Goal: Information Seeking & Learning: Learn about a topic

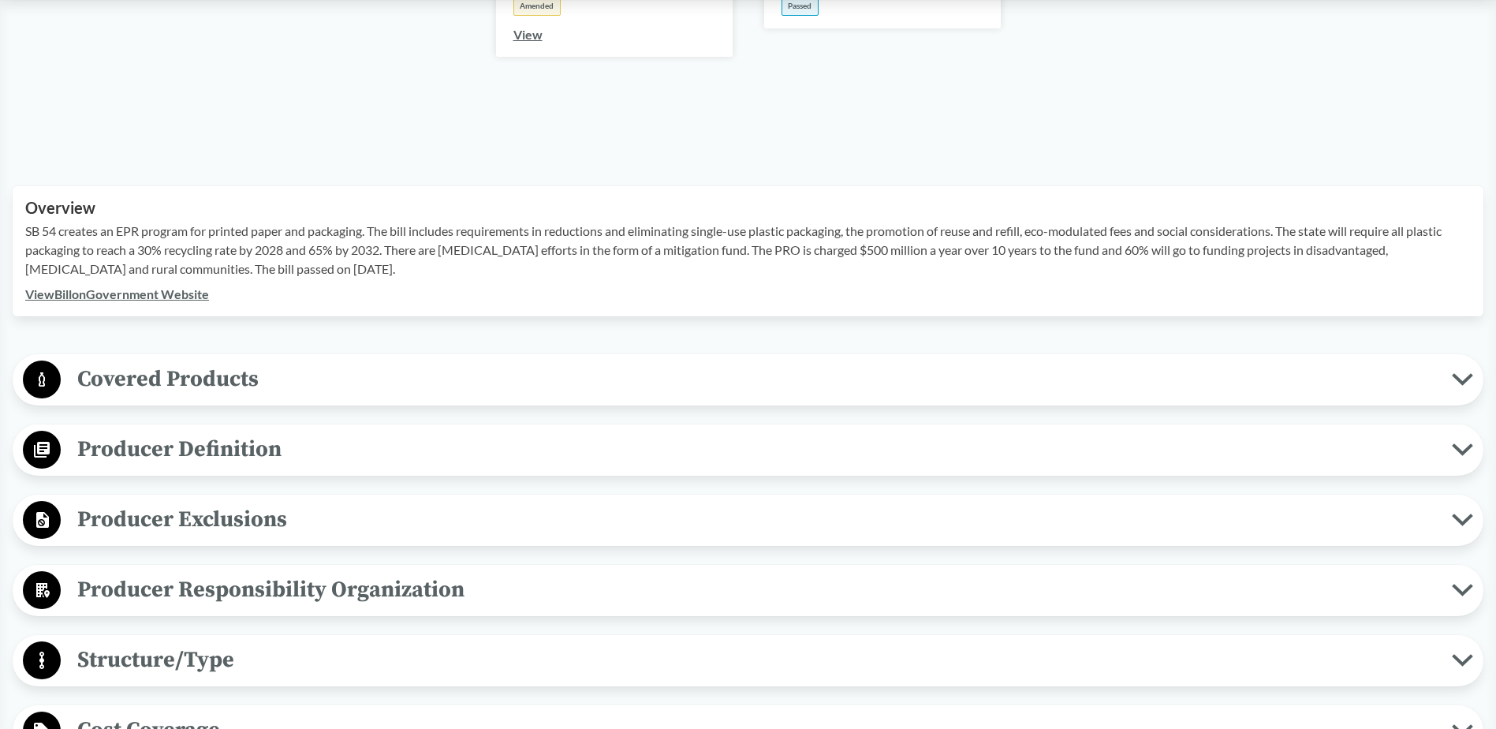
scroll to position [552, 0]
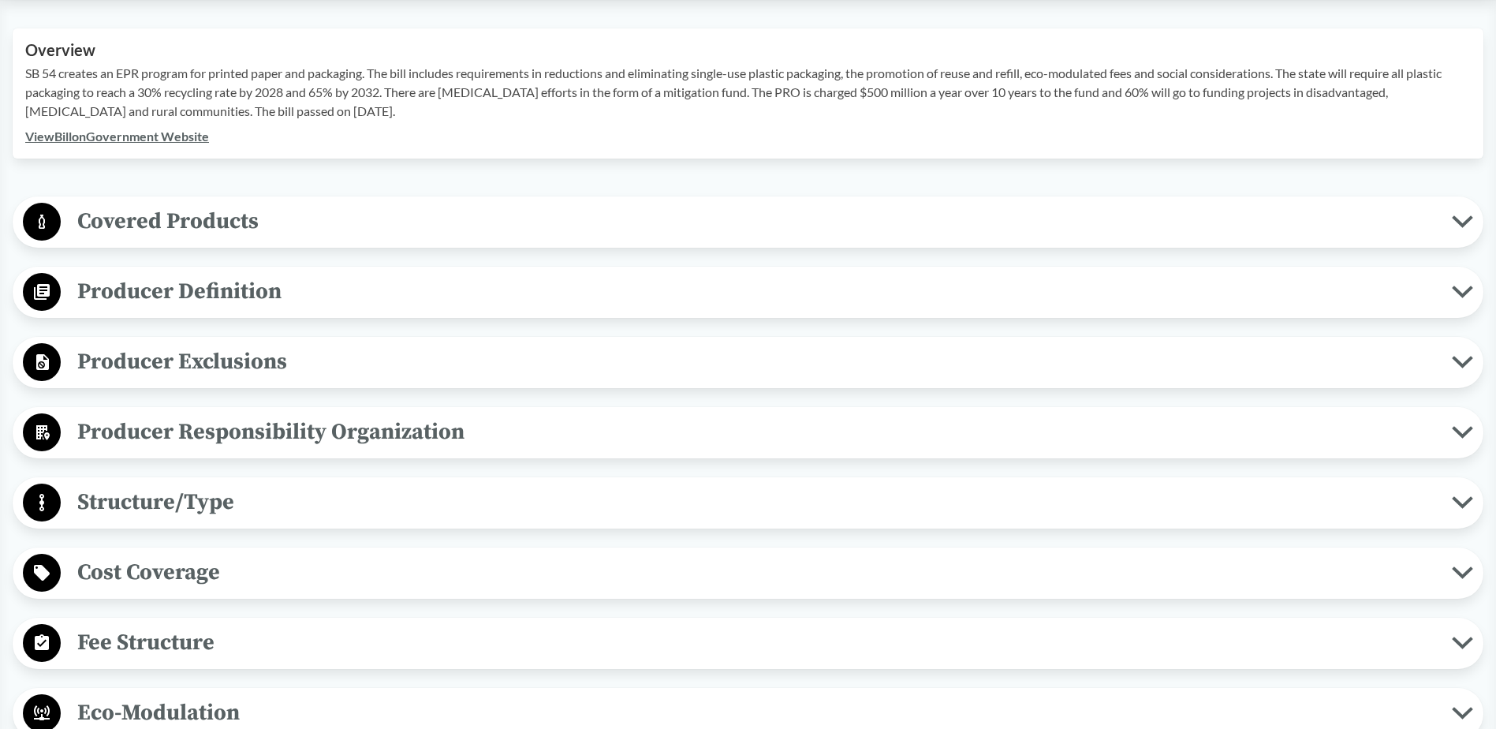
click at [283, 214] on span "Covered Products" at bounding box center [756, 220] width 1391 height 35
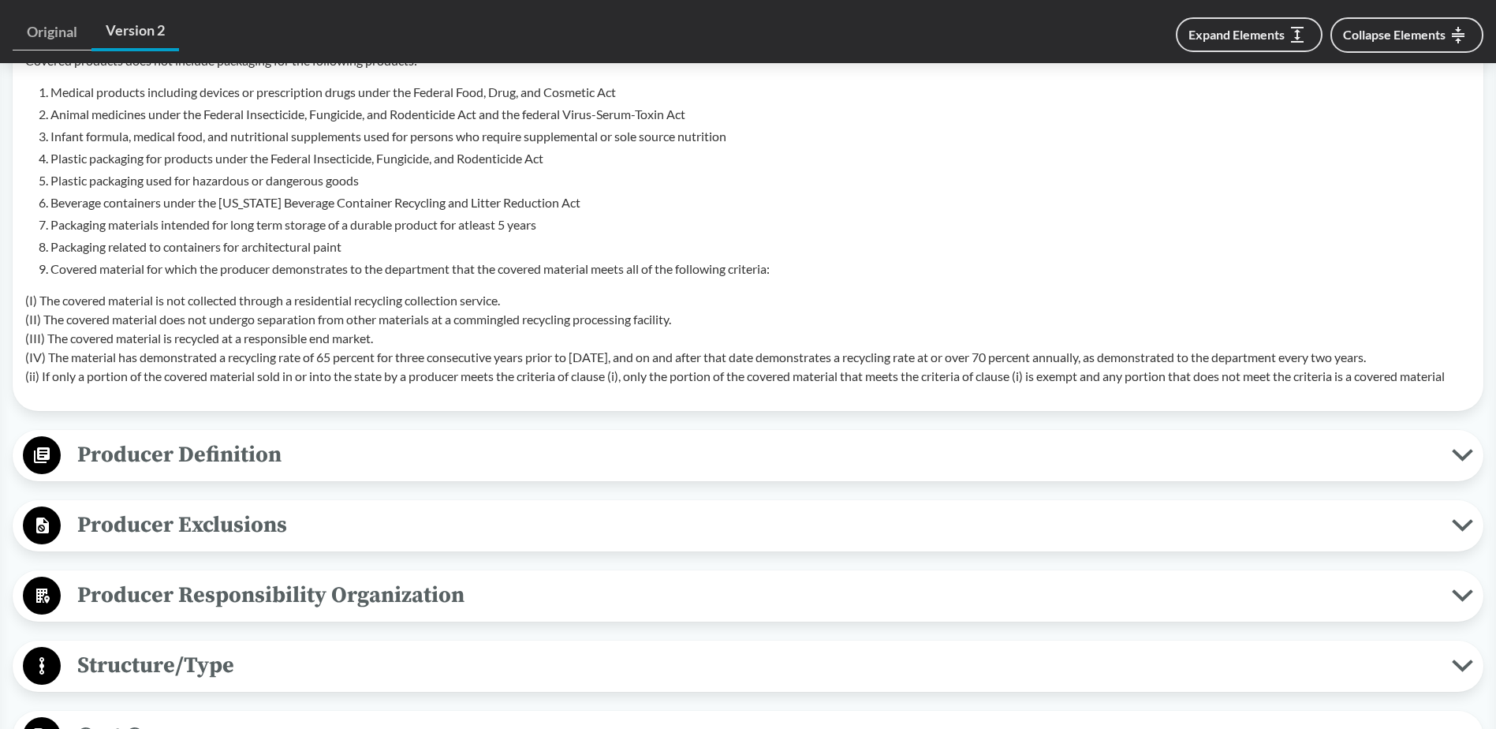
scroll to position [867, 0]
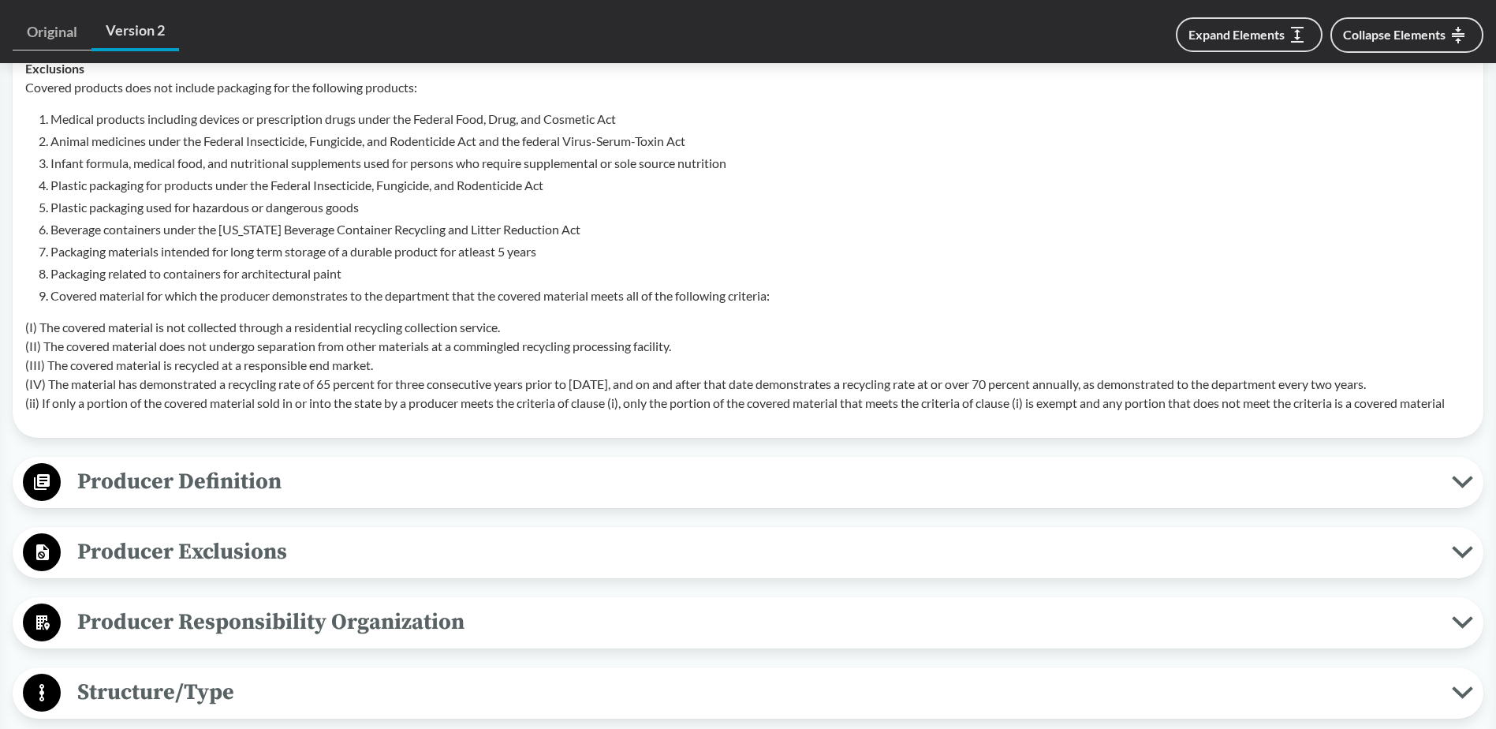
click at [204, 482] on span "Producer Definition" at bounding box center [756, 481] width 1391 height 35
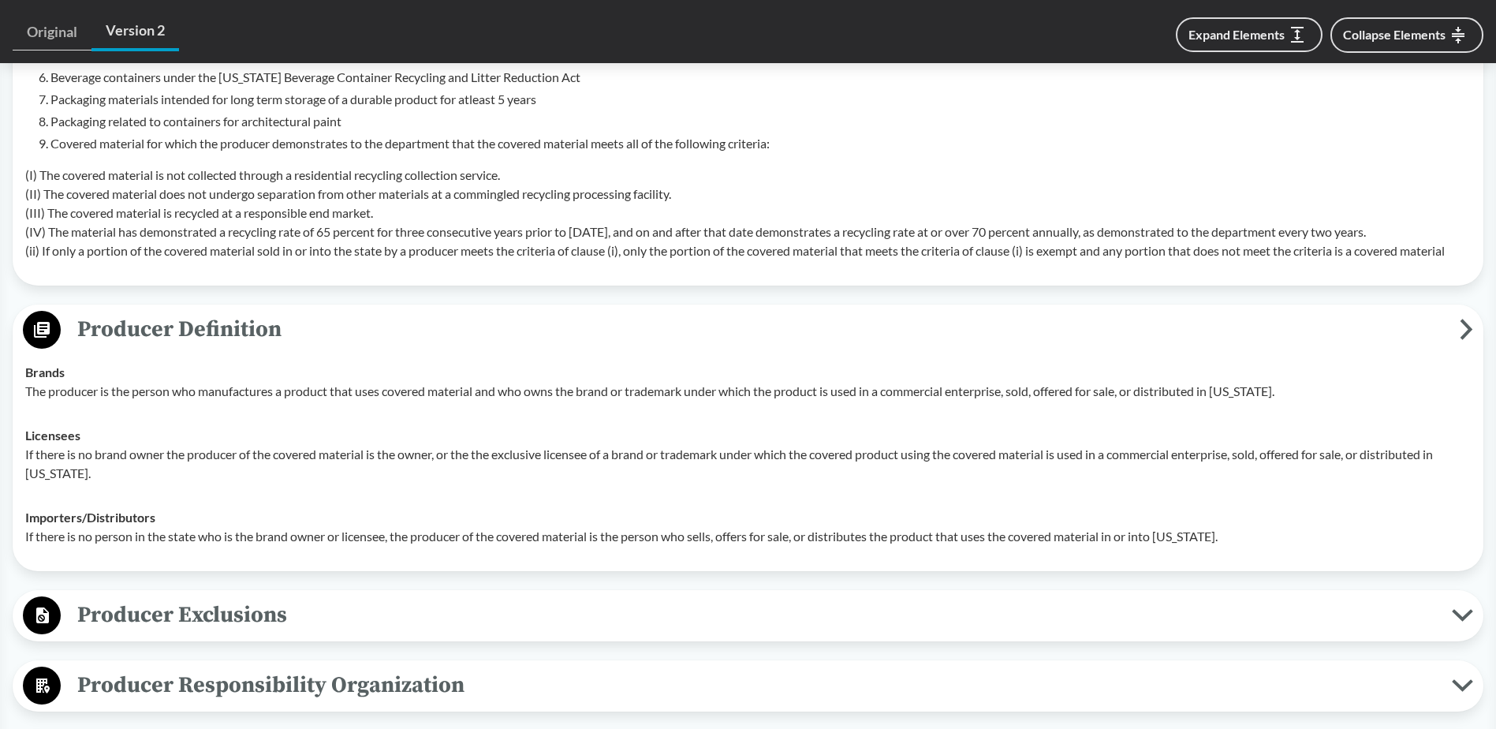
scroll to position [1104, 0]
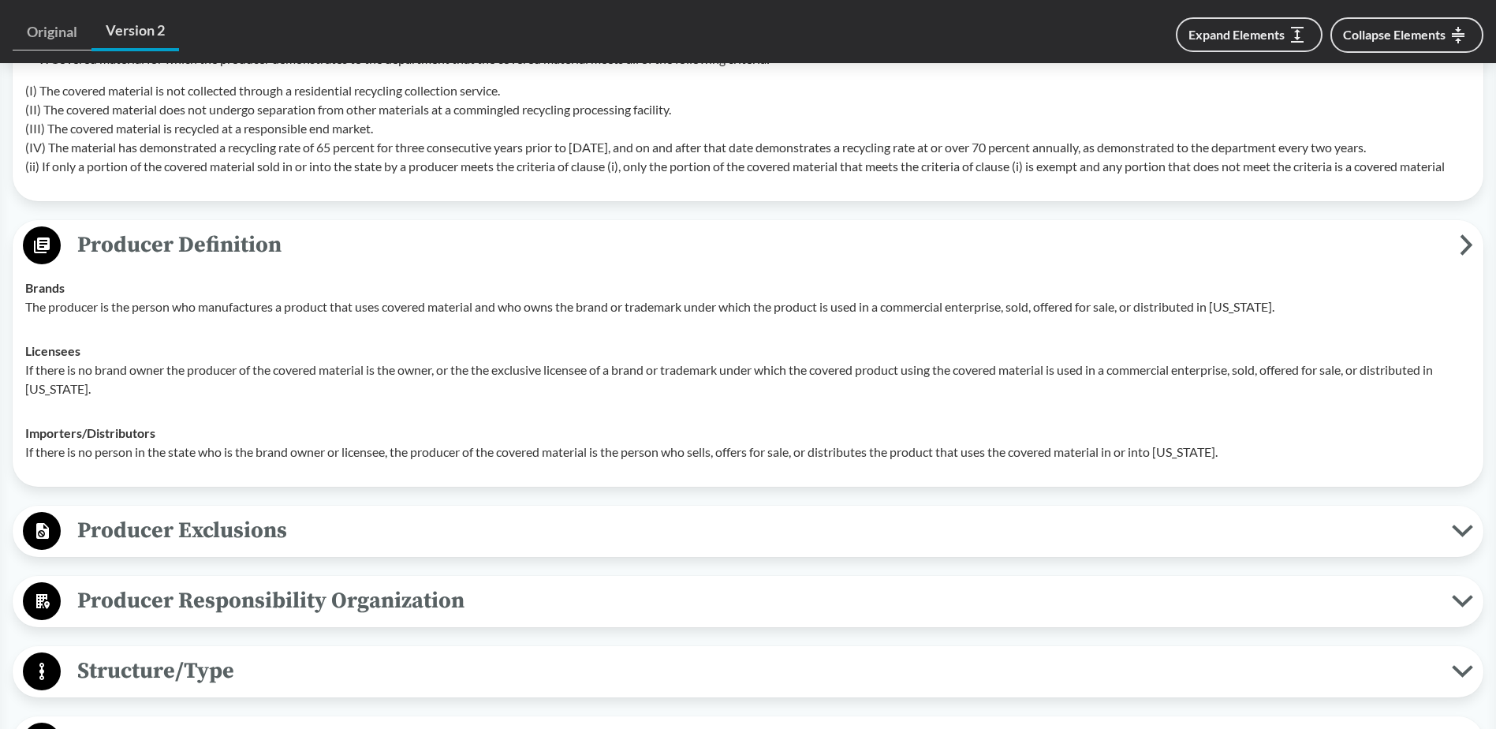
click at [245, 553] on div "Producer Exclusions Small Businesses Producers, retailers, or wholesalers who h…" at bounding box center [748, 530] width 1470 height 51
click at [270, 535] on span "Producer Exclusions" at bounding box center [756, 529] width 1391 height 35
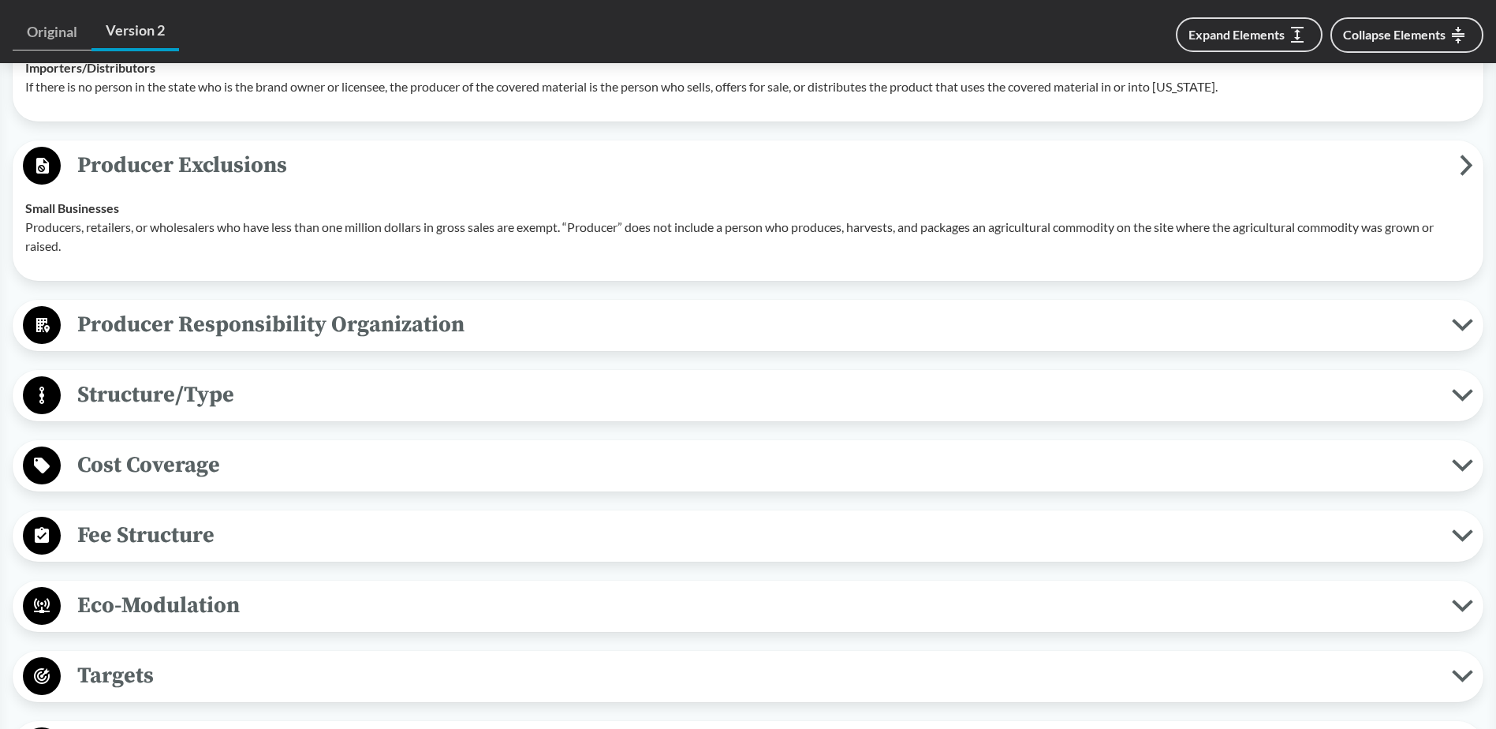
scroll to position [1498, 0]
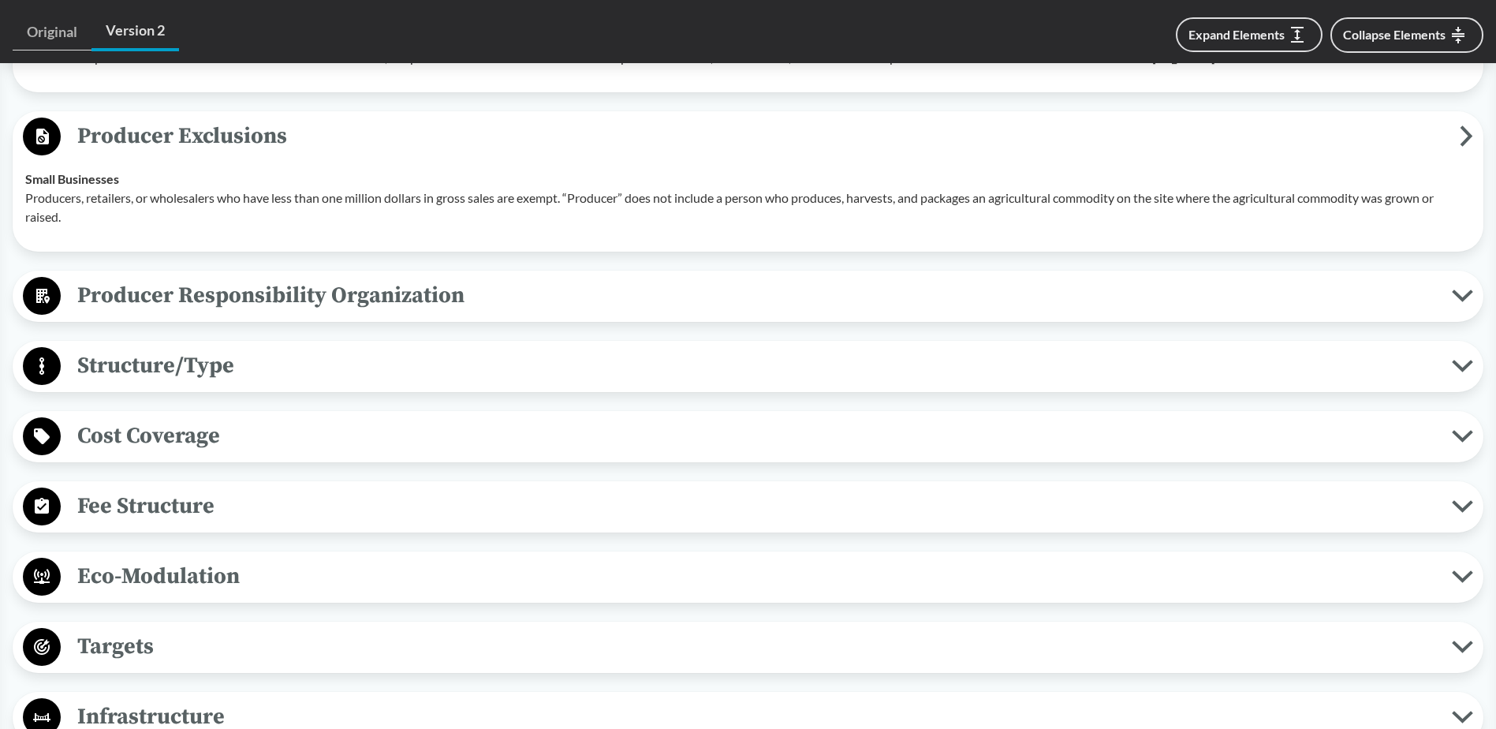
click at [328, 305] on span "Producer Responsibility Organization" at bounding box center [756, 295] width 1391 height 35
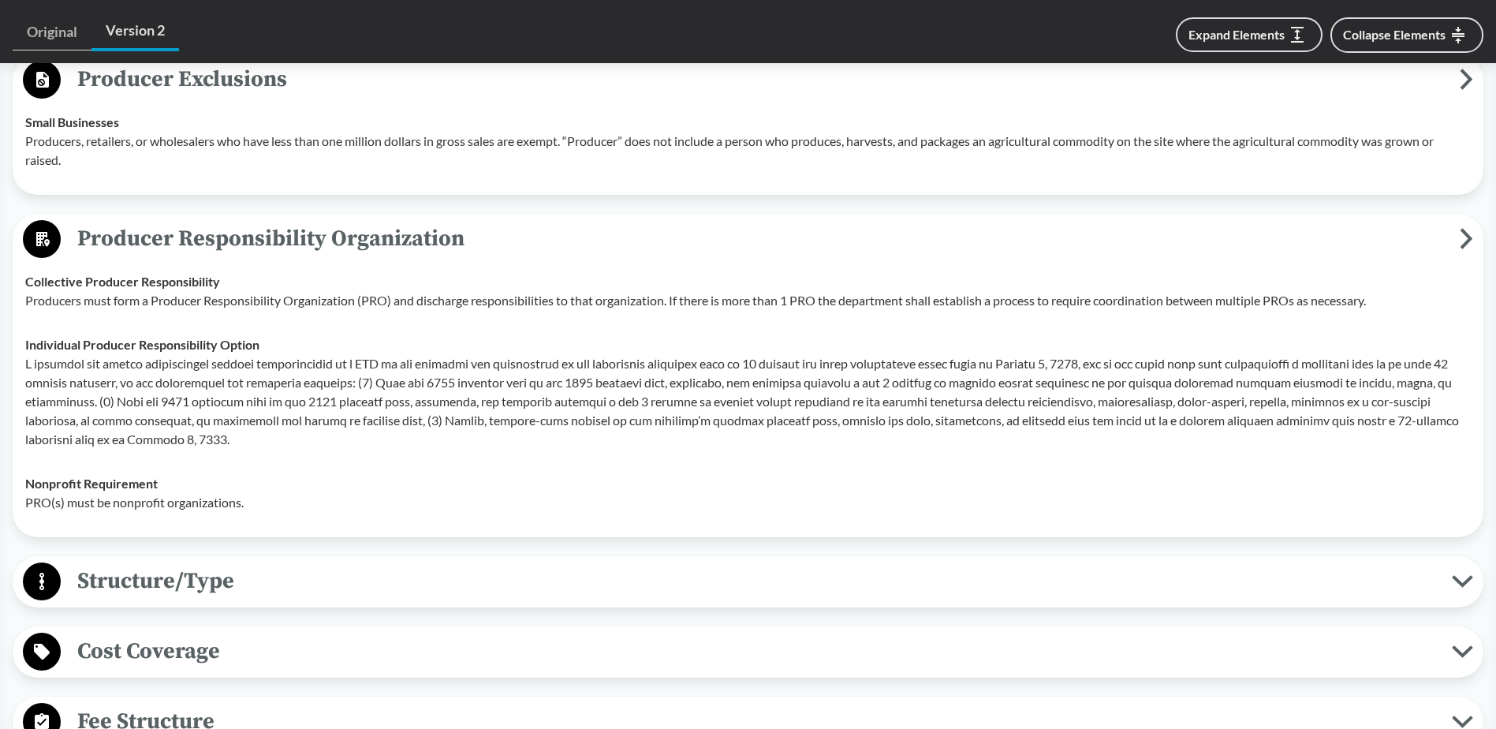
scroll to position [1656, 0]
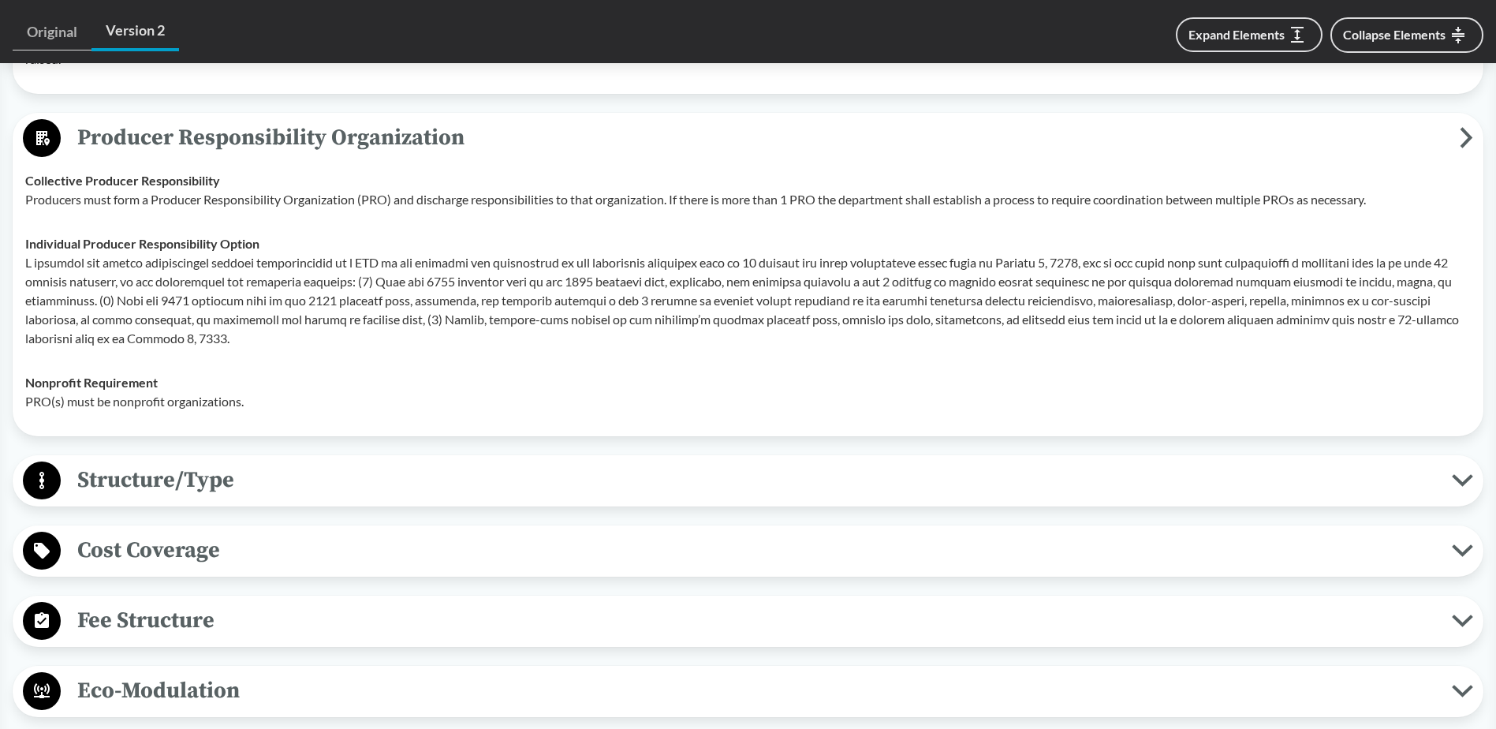
click at [249, 484] on span "Structure/Type" at bounding box center [756, 479] width 1391 height 35
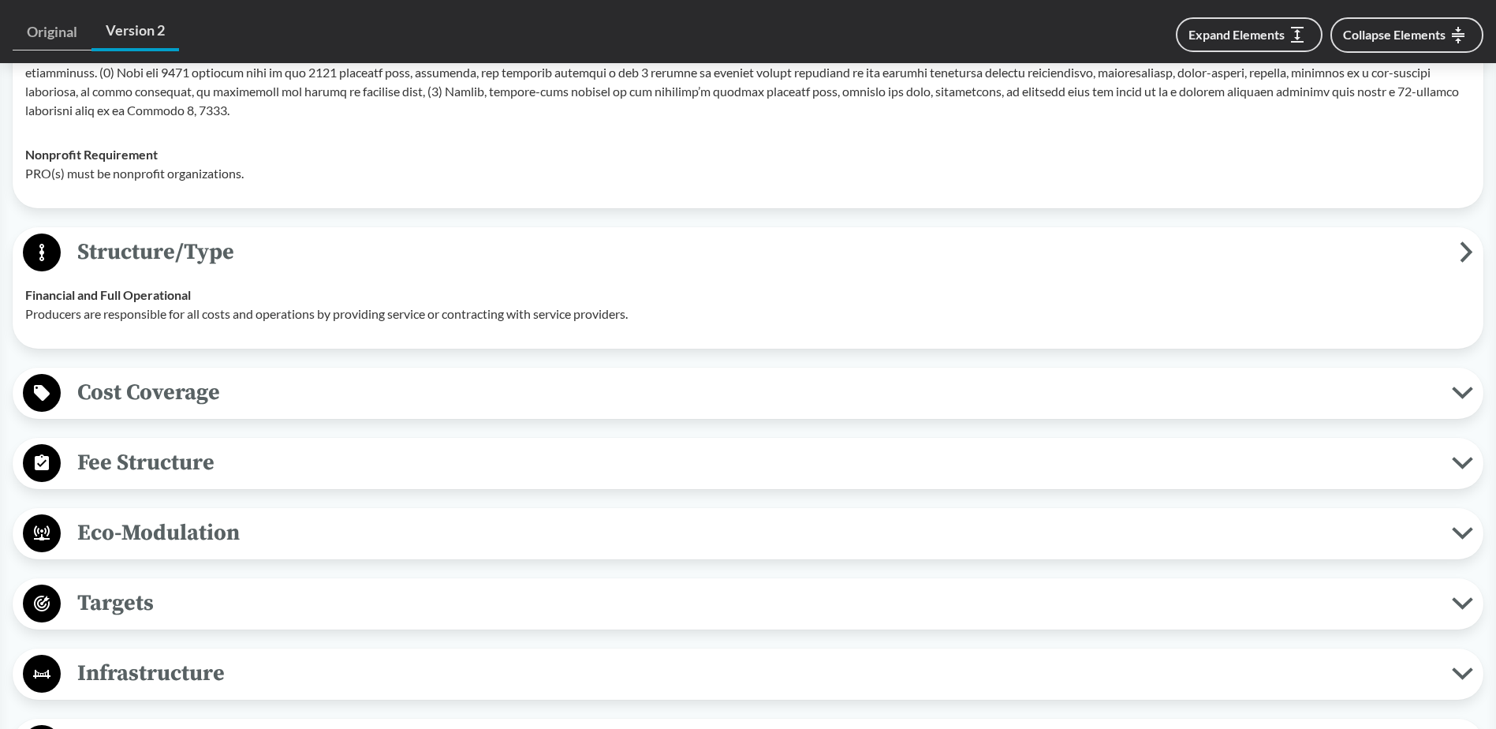
scroll to position [1892, 0]
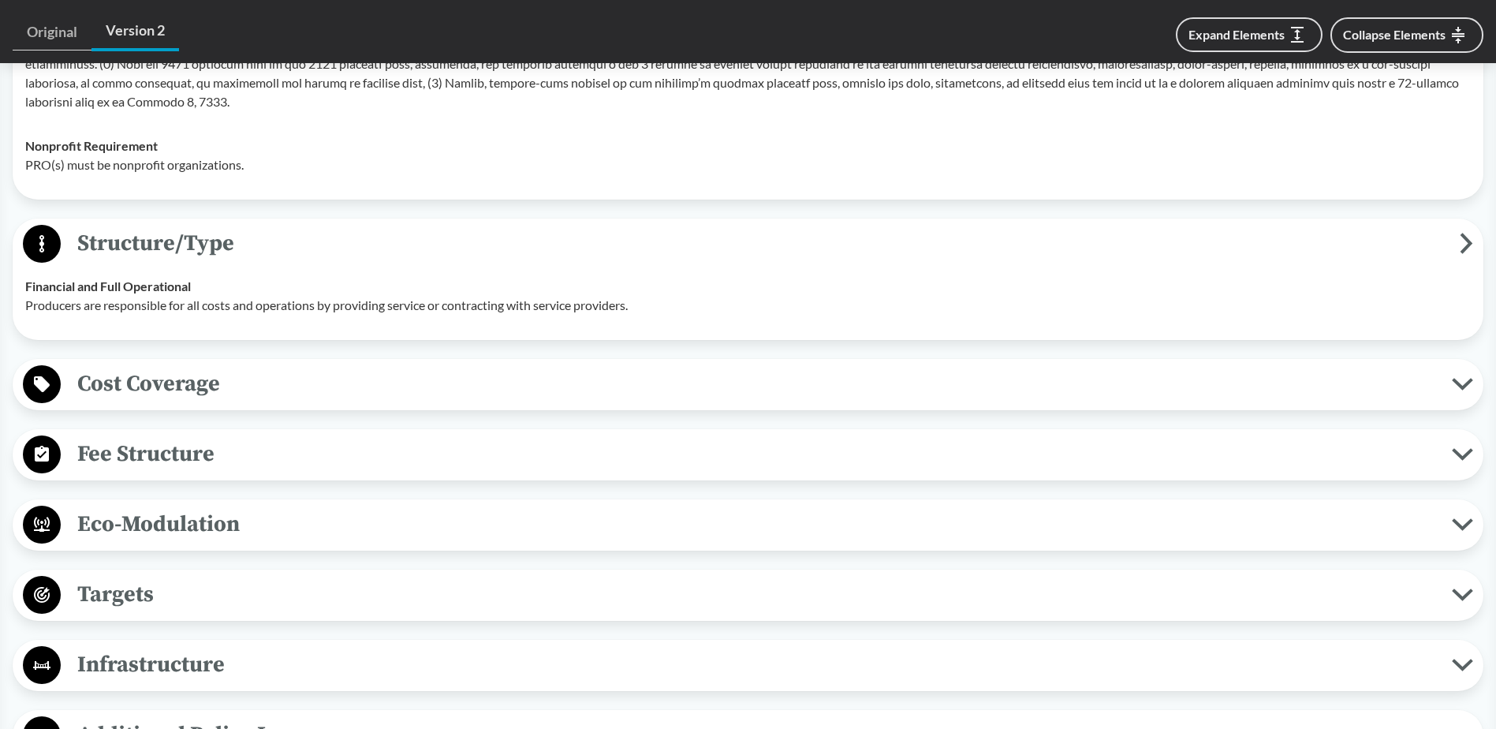
click at [279, 396] on span "Cost Coverage" at bounding box center [756, 383] width 1391 height 35
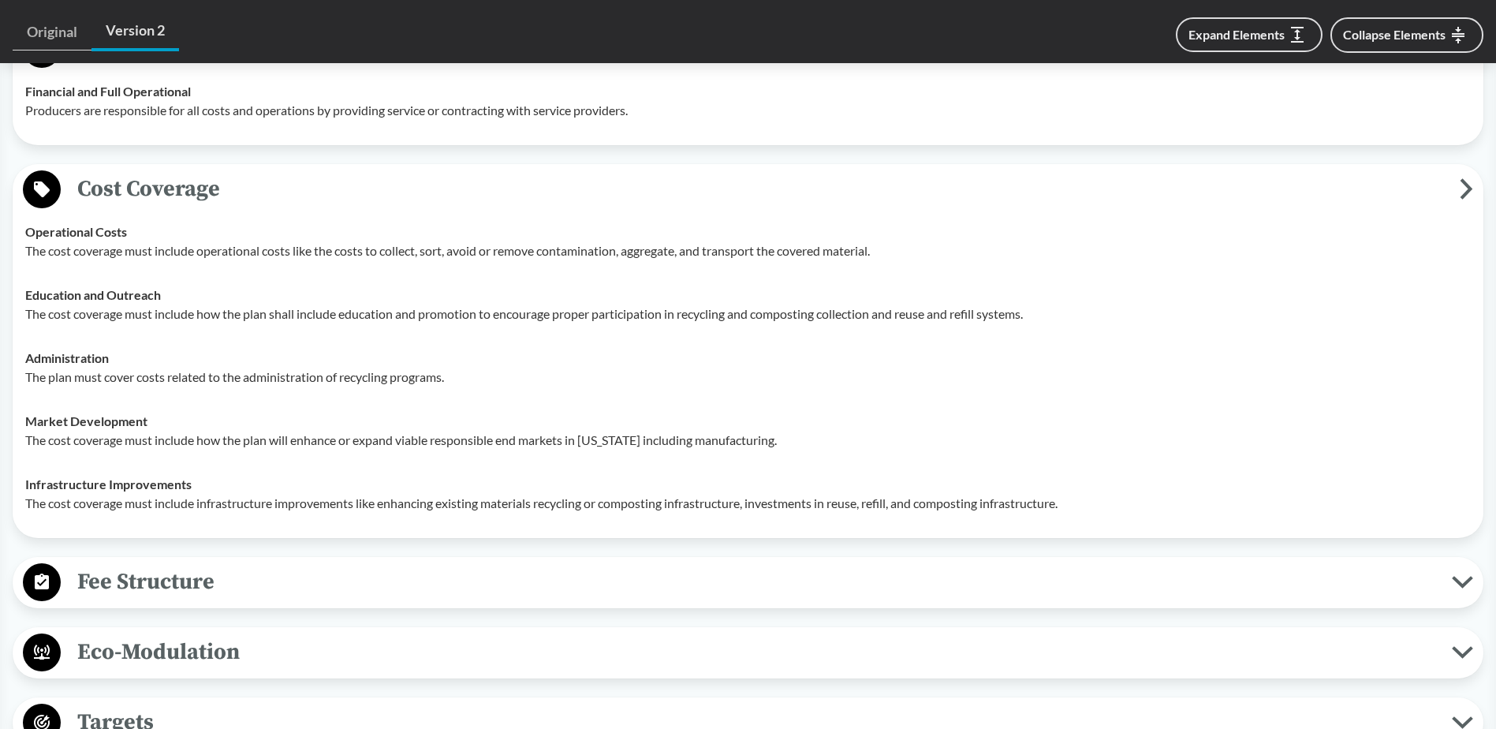
scroll to position [2129, 0]
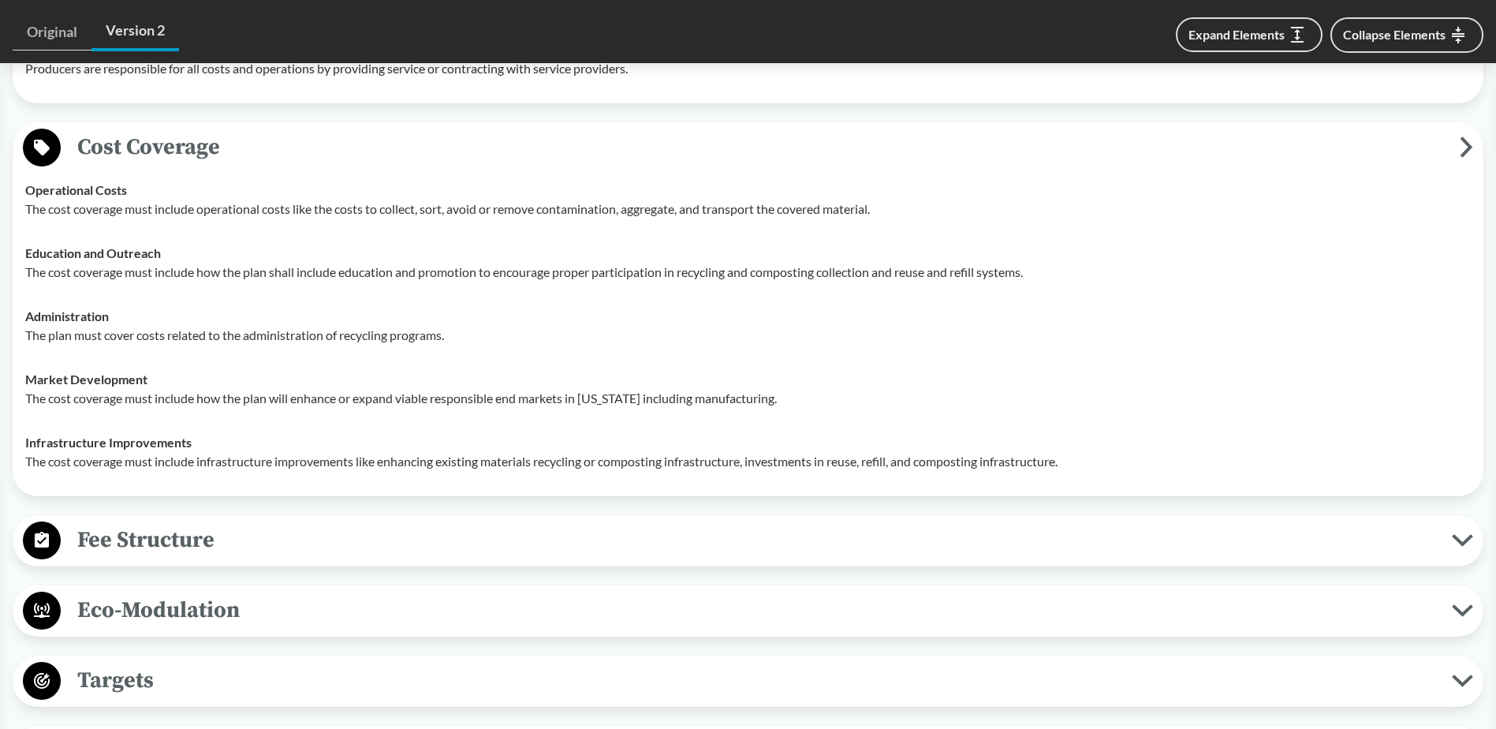
click at [228, 542] on span "Fee Structure" at bounding box center [756, 539] width 1391 height 35
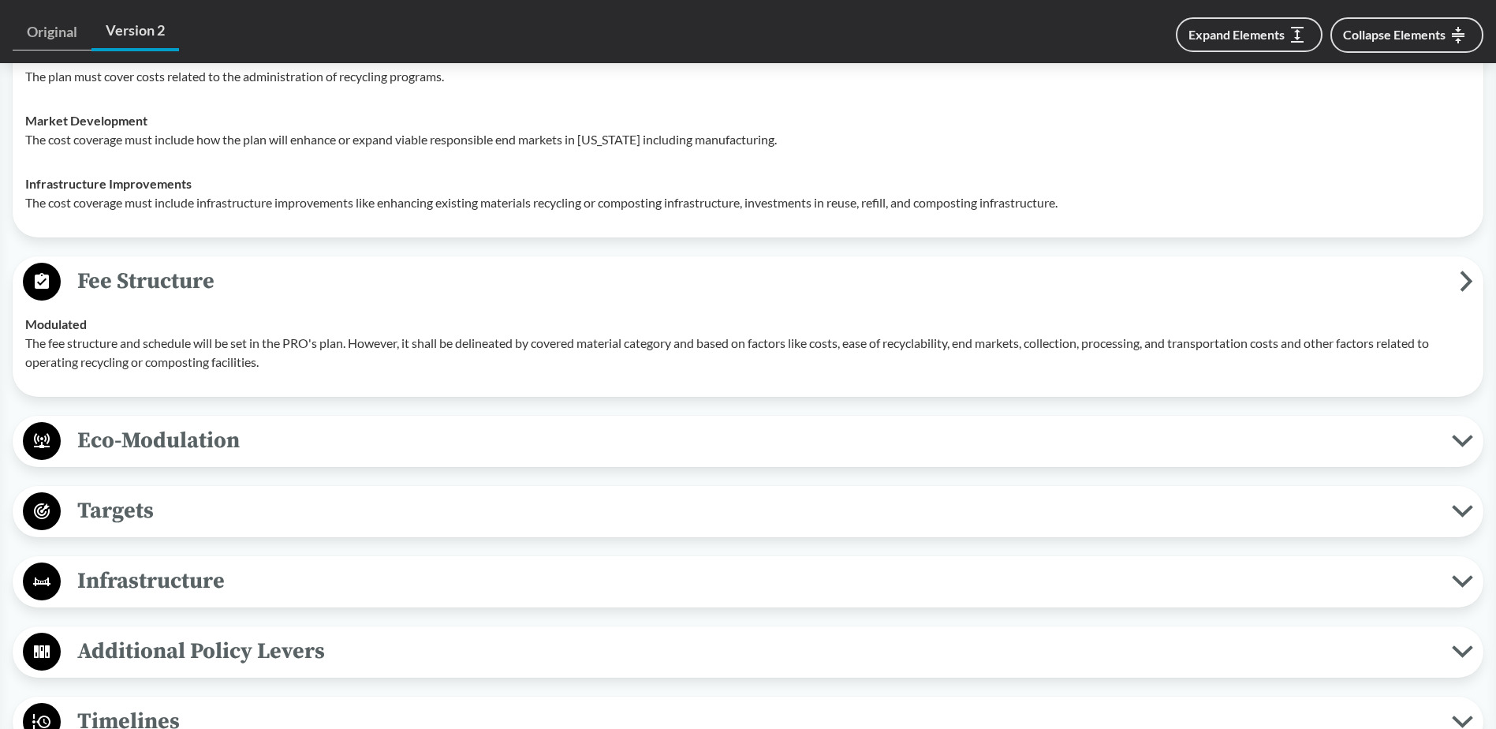
scroll to position [2444, 0]
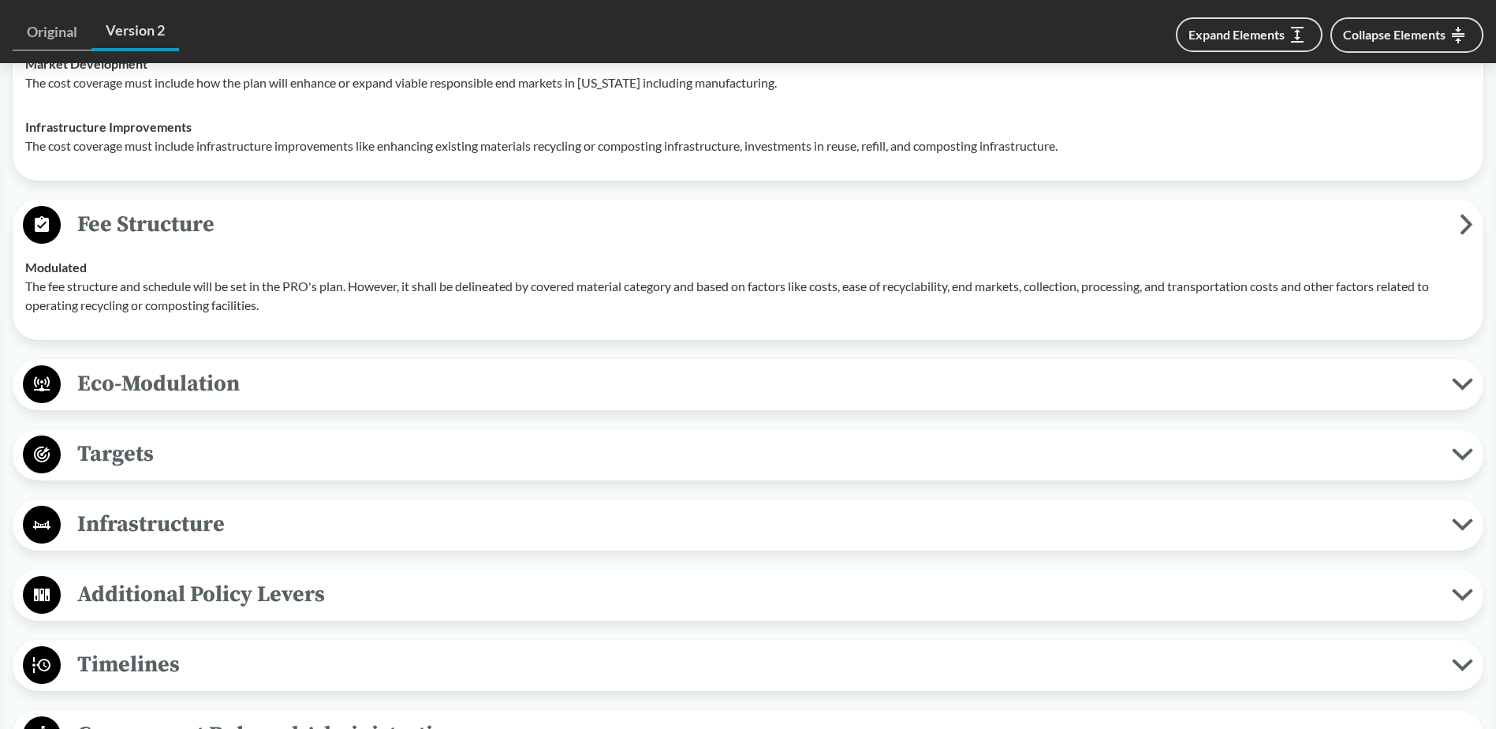
click at [290, 379] on span "Eco-Modulation" at bounding box center [756, 383] width 1391 height 35
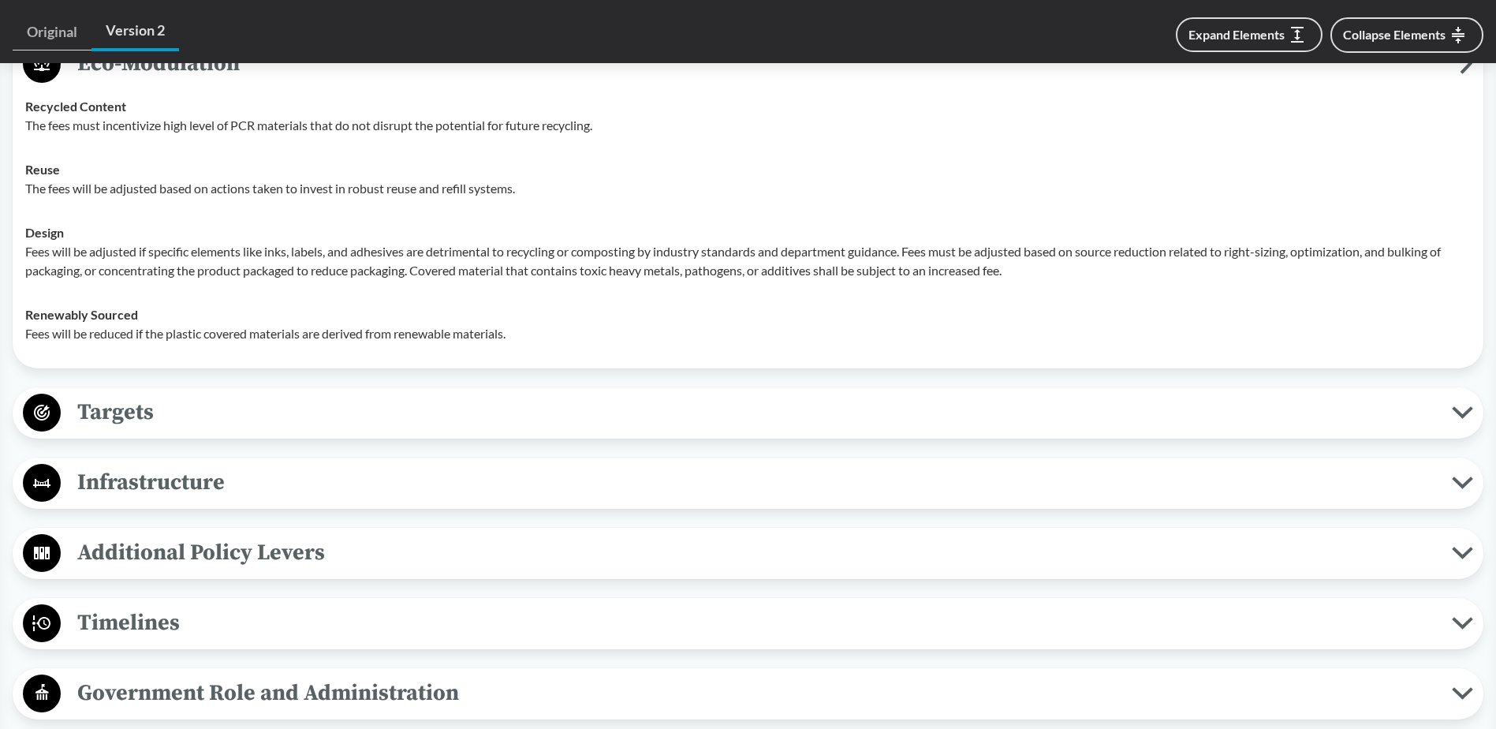
scroll to position [2917, 0]
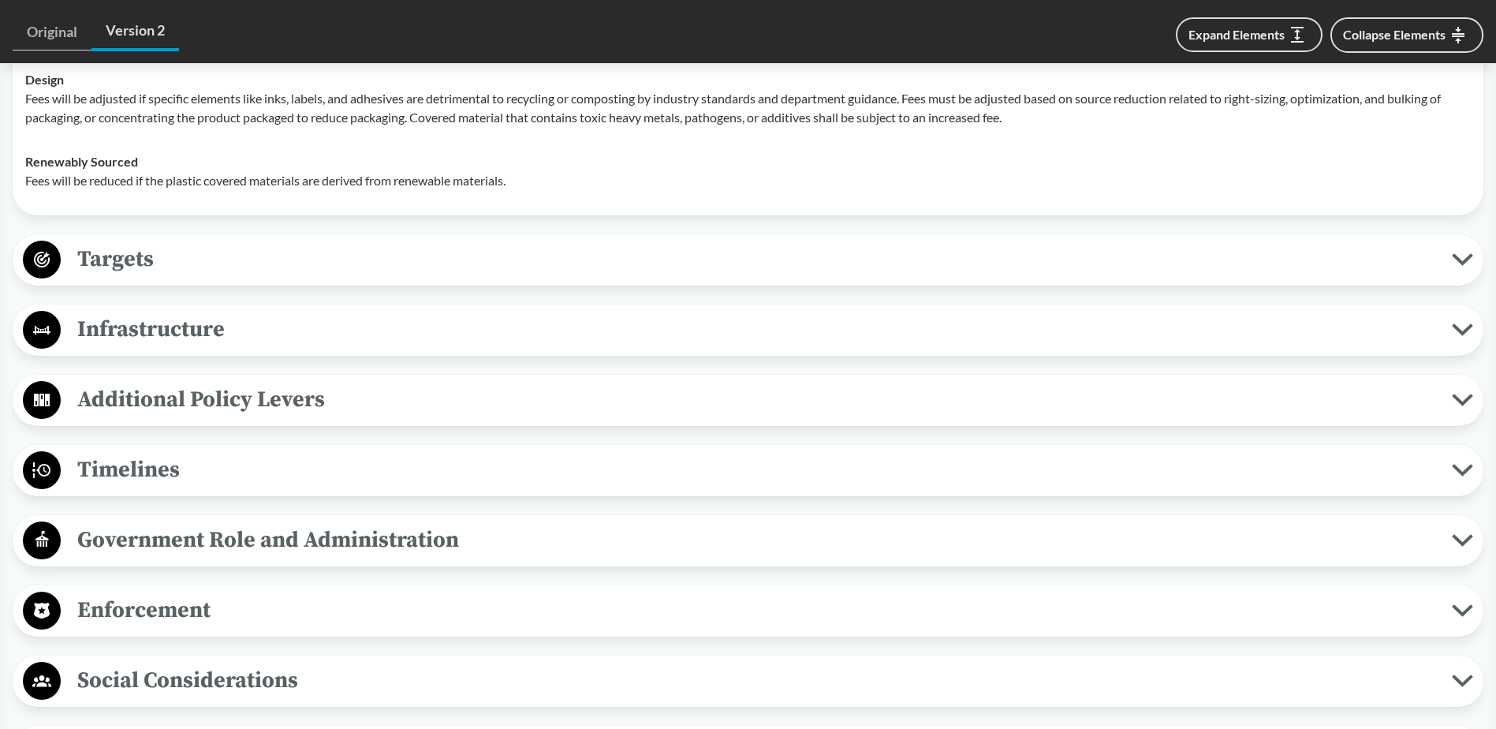
click at [269, 277] on button "Targets" at bounding box center [747, 260] width 1459 height 40
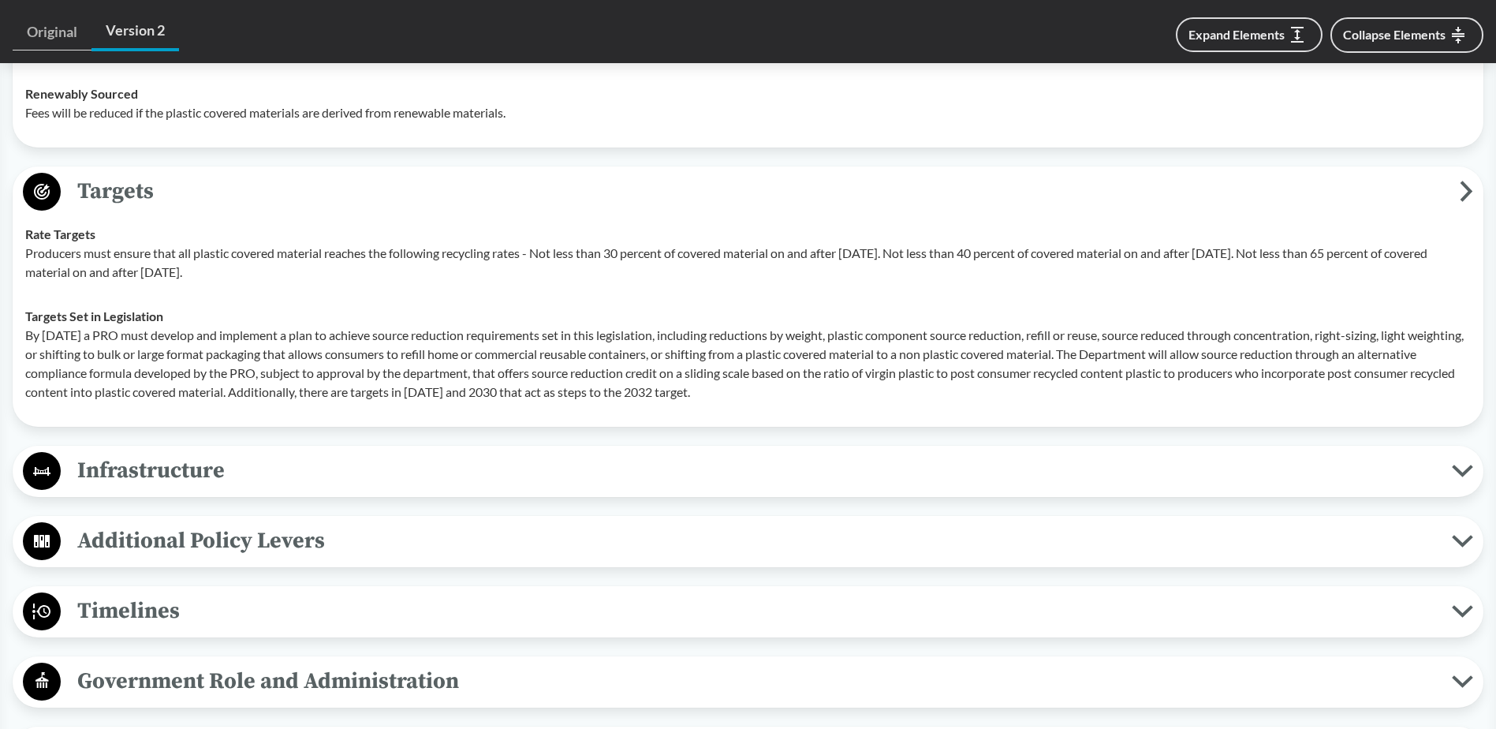
scroll to position [3154, 0]
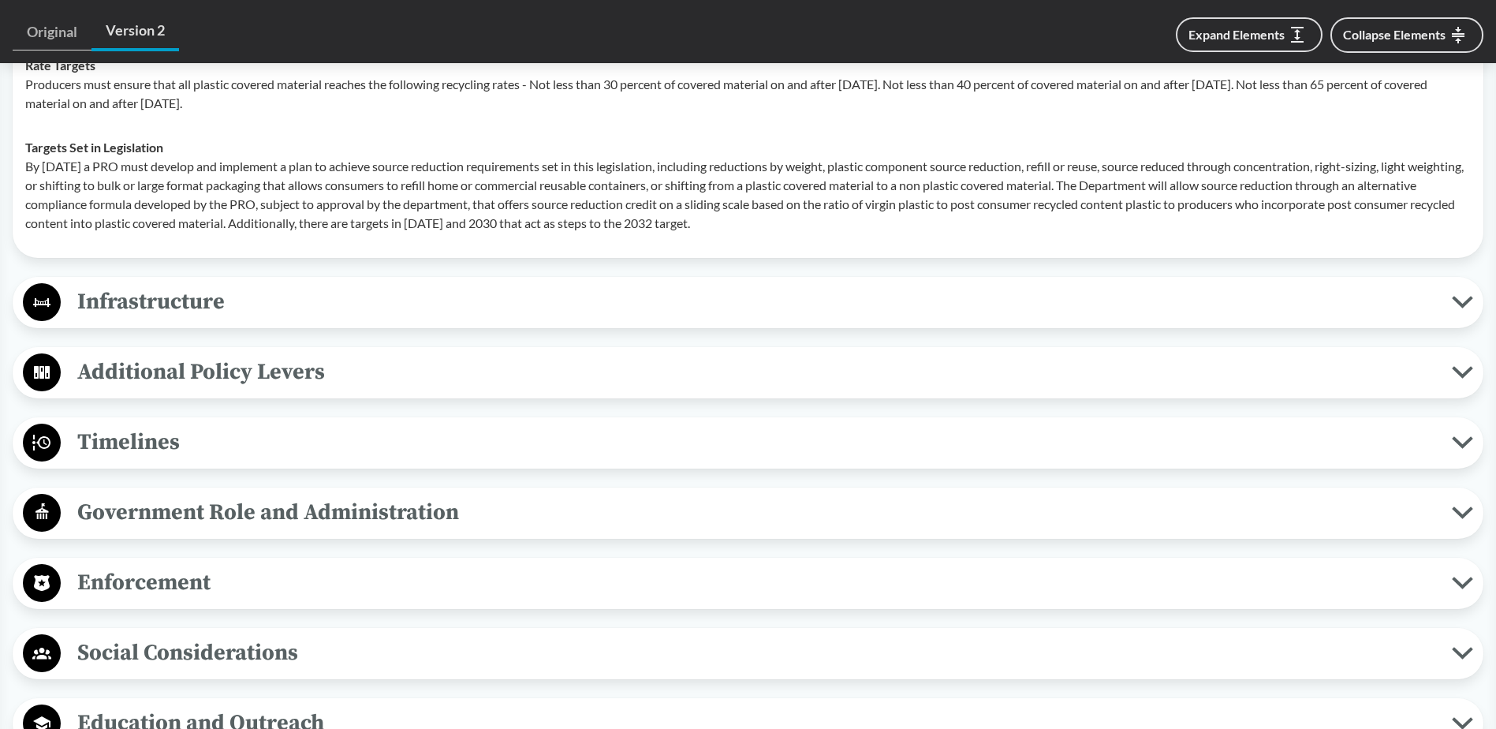
click at [234, 310] on span "Infrastructure" at bounding box center [756, 301] width 1391 height 35
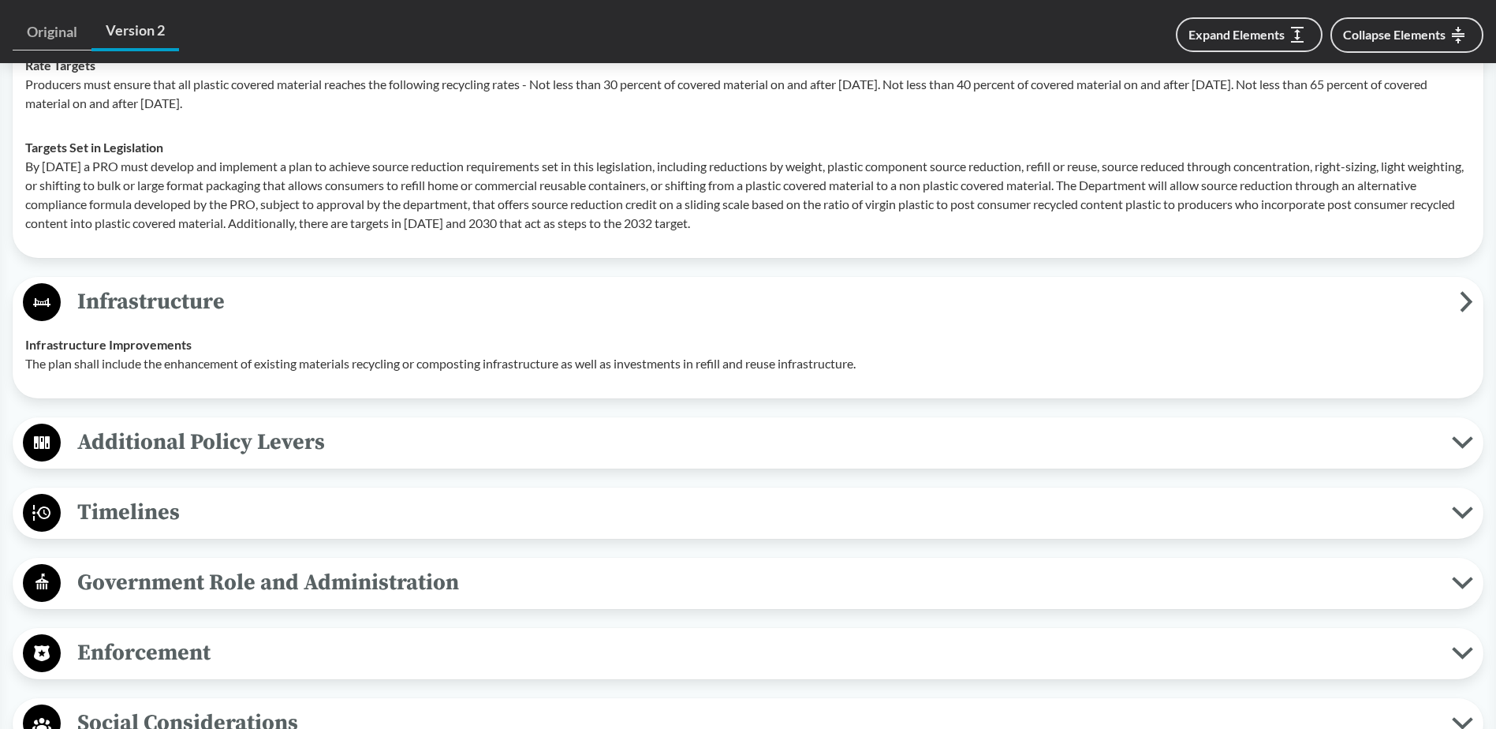
click at [438, 429] on span "Additional Policy Levers" at bounding box center [756, 441] width 1391 height 35
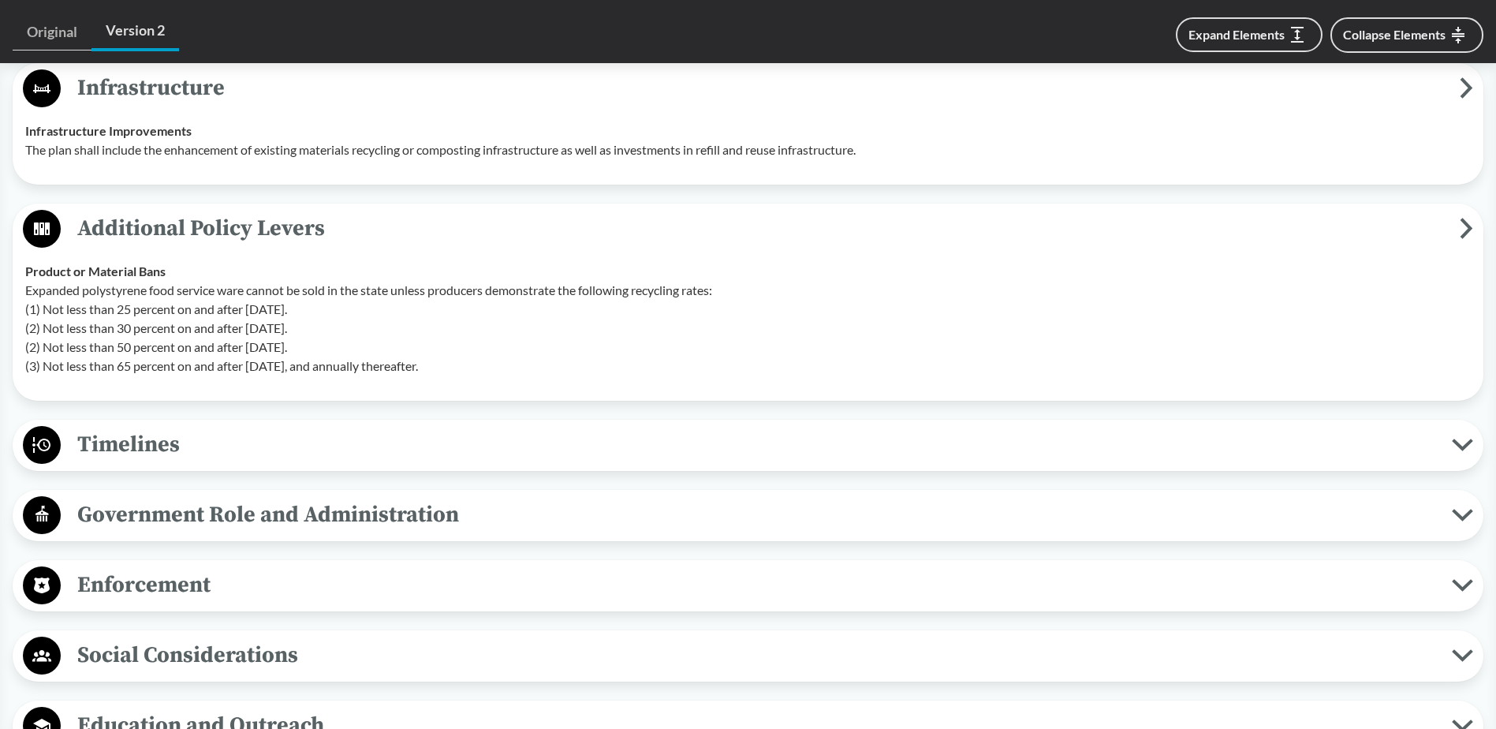
scroll to position [3390, 0]
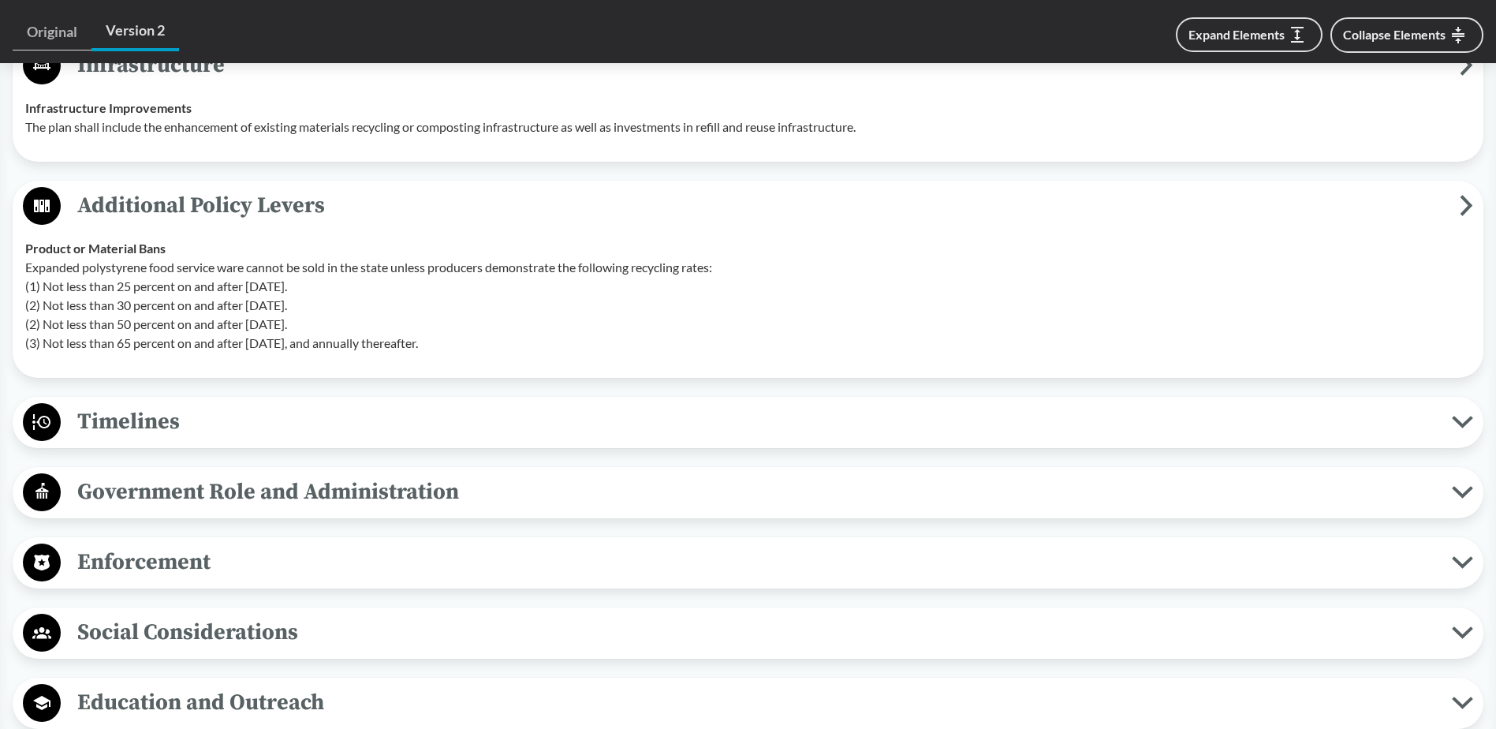
click at [338, 419] on span "Timelines" at bounding box center [756, 421] width 1391 height 35
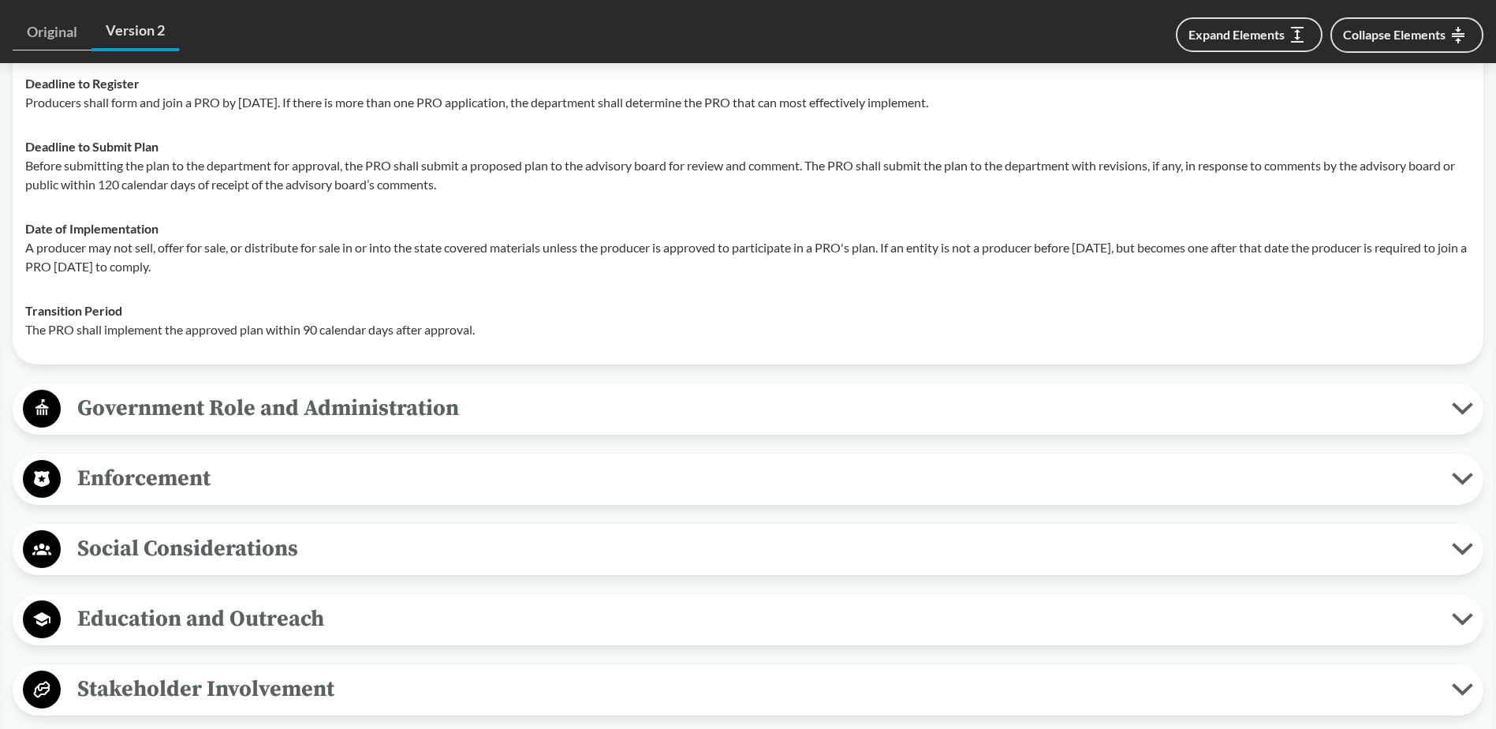
scroll to position [3785, 0]
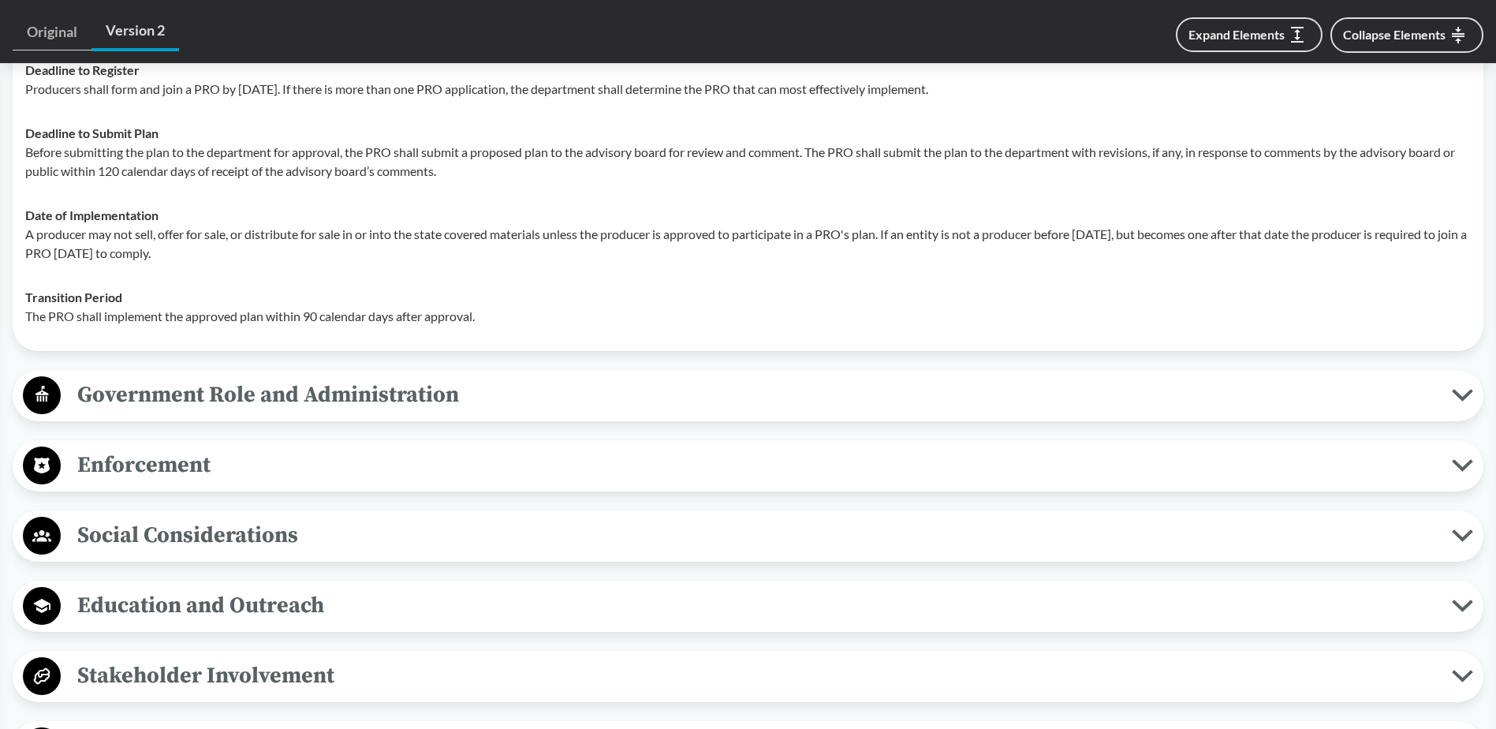
click at [378, 390] on span "Government Role and Administration" at bounding box center [756, 394] width 1391 height 35
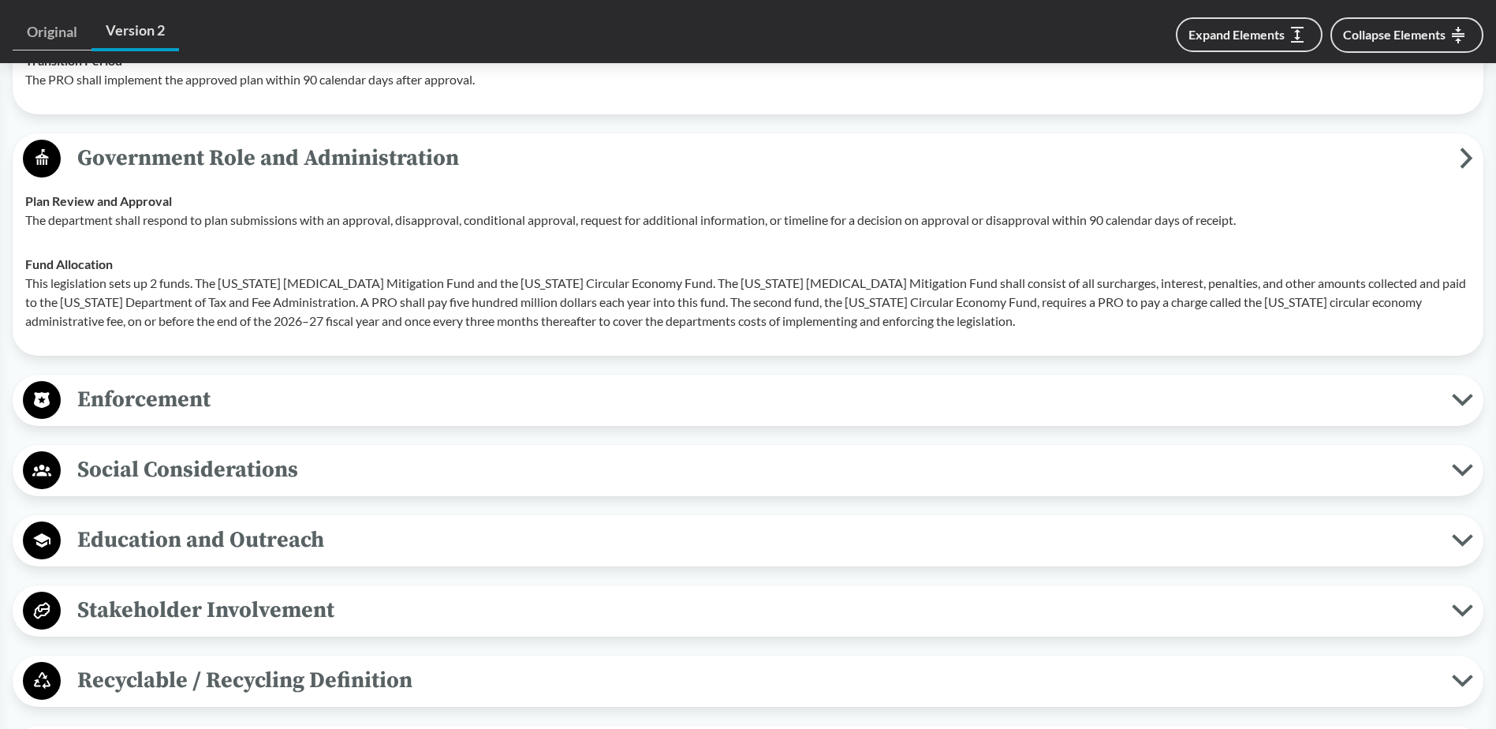
click at [348, 390] on span "Enforcement" at bounding box center [756, 399] width 1391 height 35
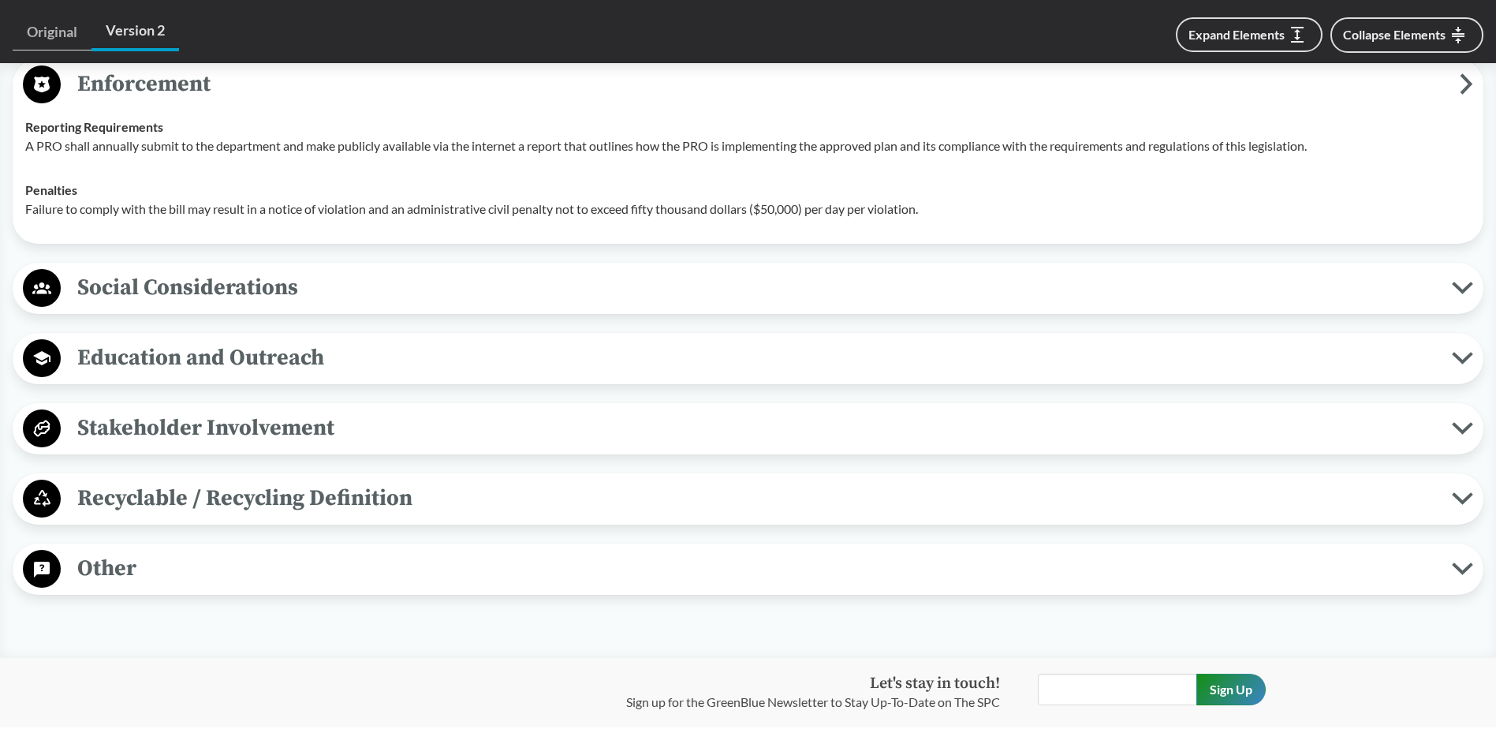
click at [436, 279] on span "Social Considerations" at bounding box center [756, 287] width 1391 height 35
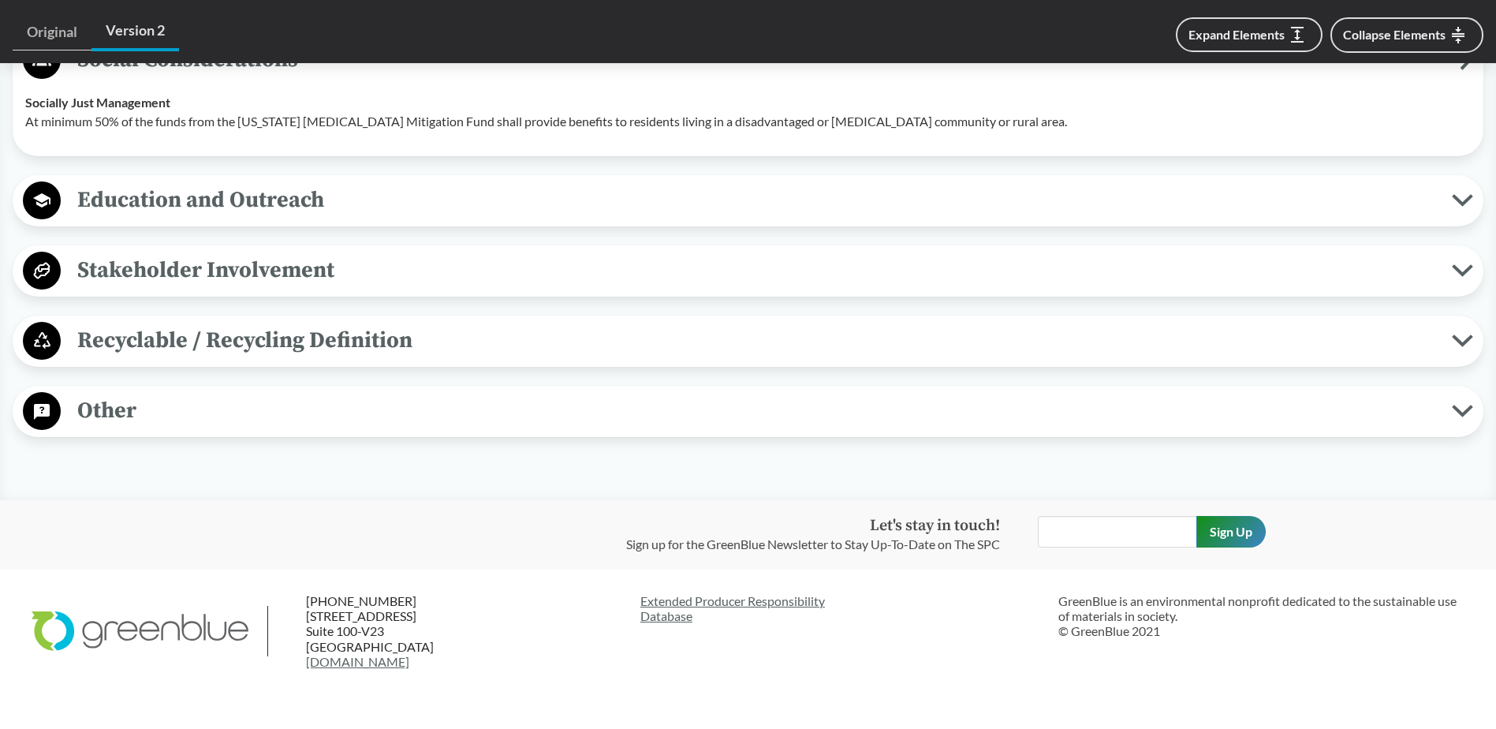
scroll to position [4573, 0]
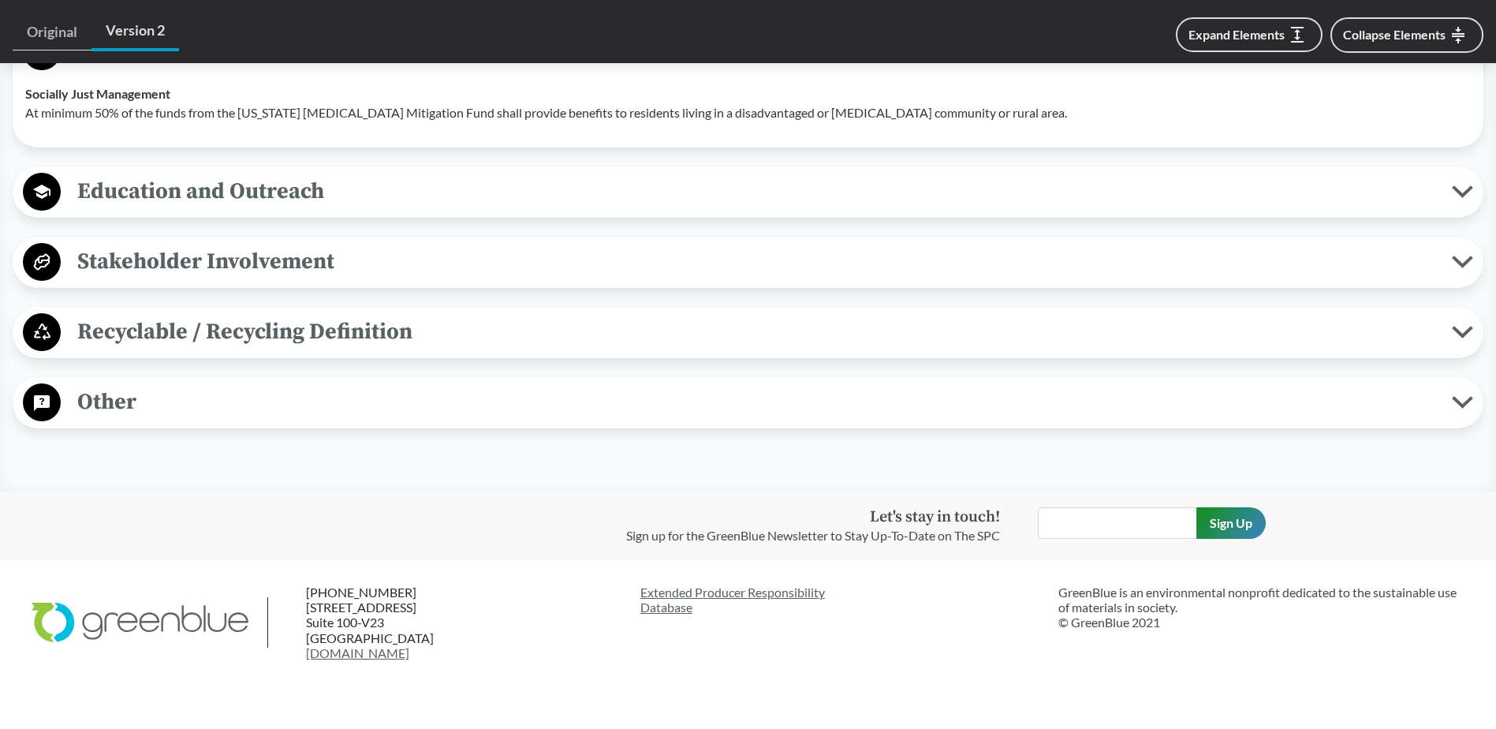
click at [501, 170] on div "Education and Outreach Program Awareness The plan should include efforts to use…" at bounding box center [748, 191] width 1470 height 51
click at [500, 185] on span "Education and Outreach" at bounding box center [756, 190] width 1391 height 35
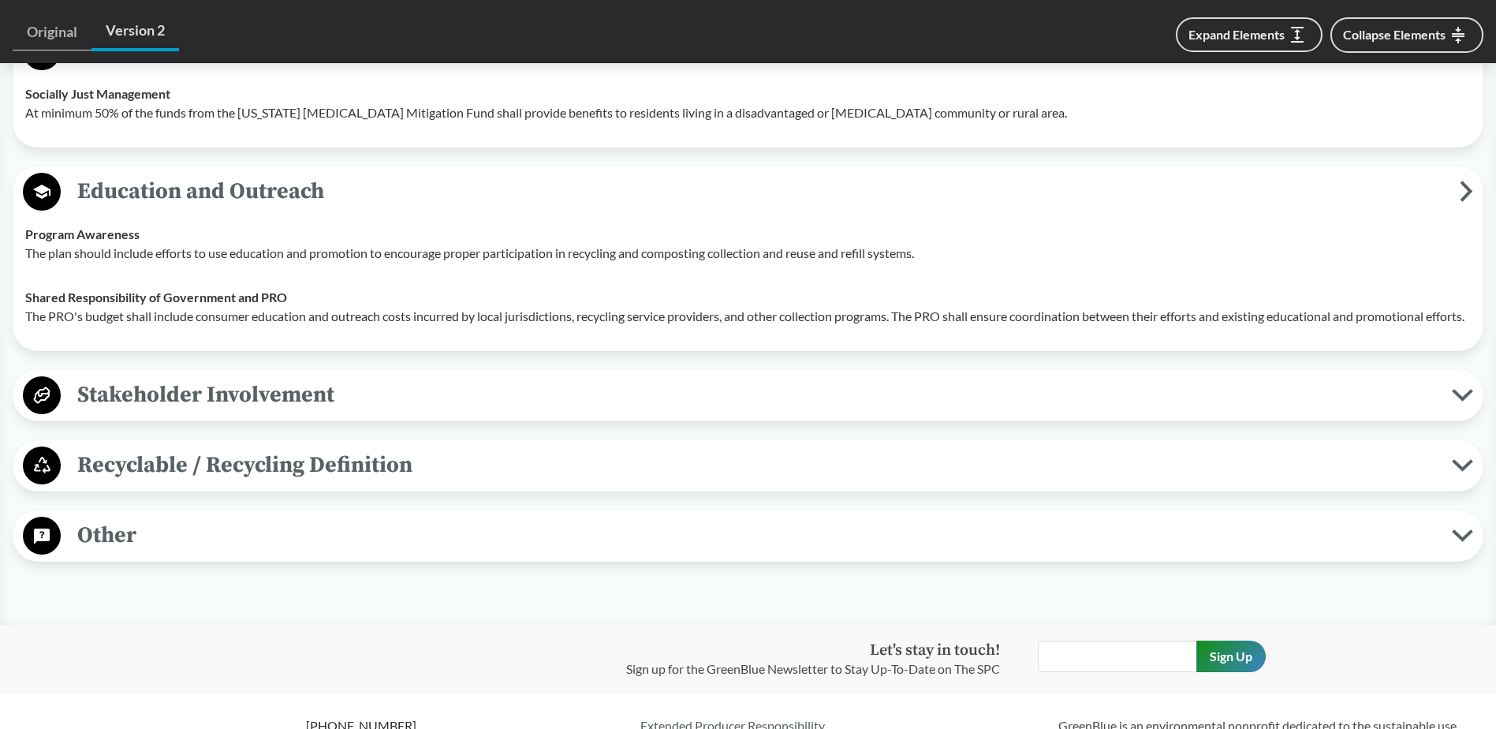
click at [443, 412] on span "Stakeholder Involvement" at bounding box center [756, 394] width 1391 height 35
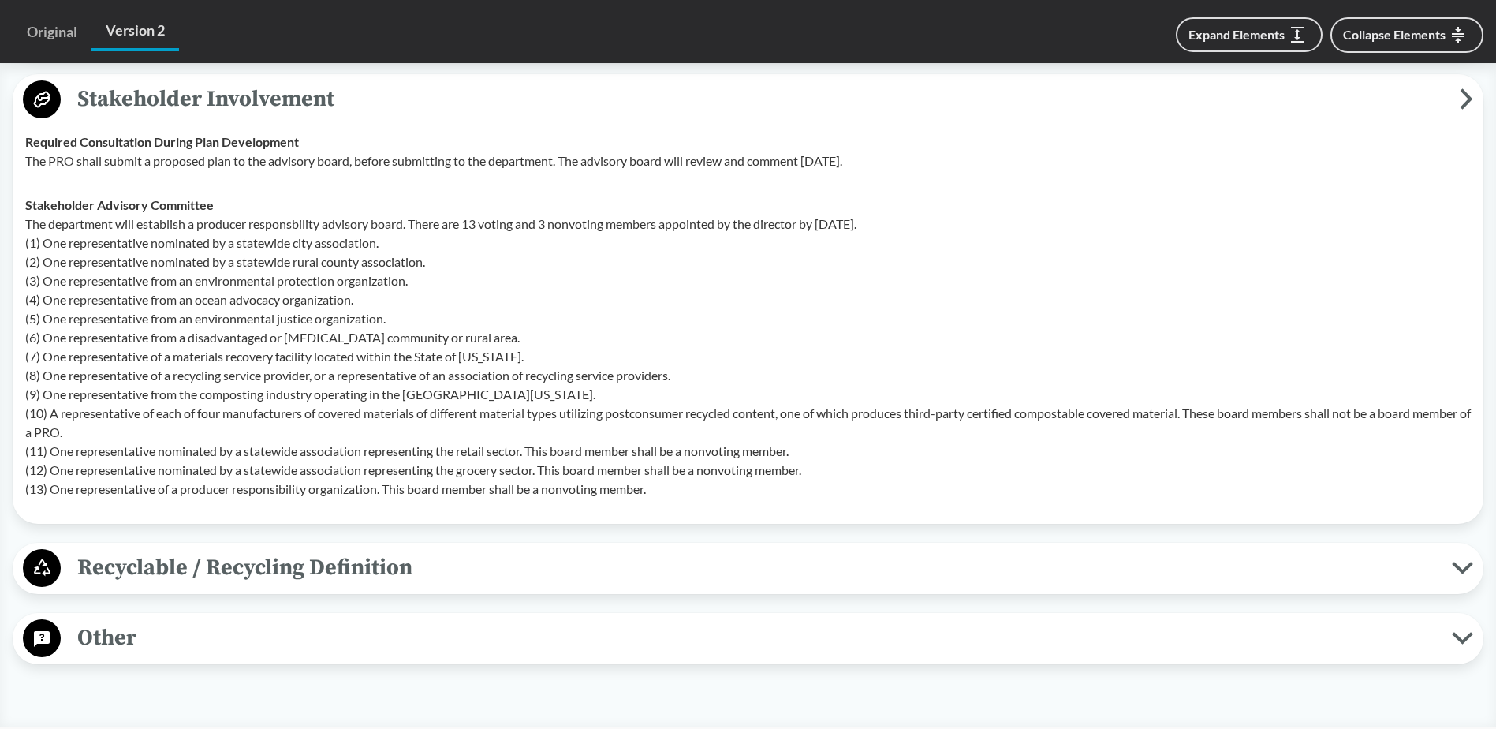
scroll to position [4888, 0]
